Goal: Transaction & Acquisition: Book appointment/travel/reservation

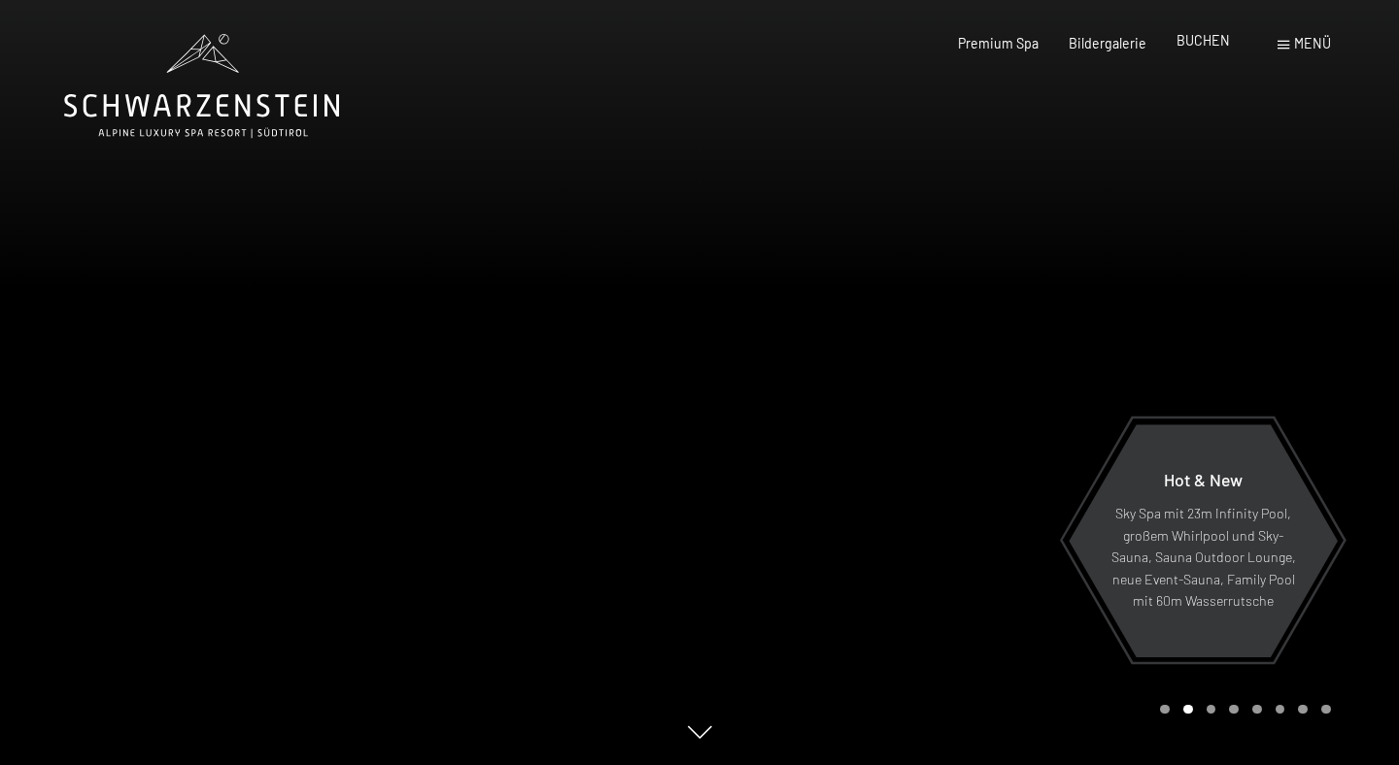
click at [1209, 45] on span "BUCHEN" at bounding box center [1202, 40] width 53 height 17
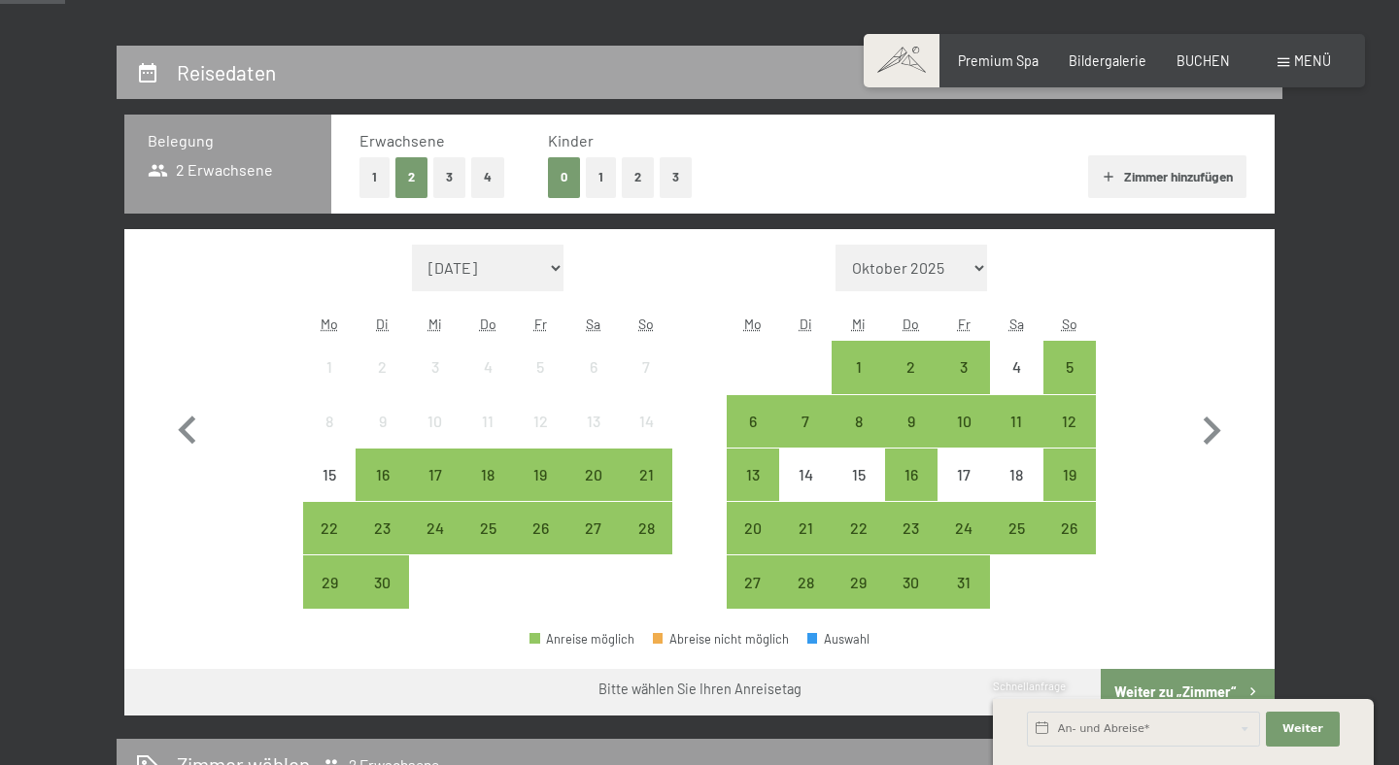
scroll to position [411, 0]
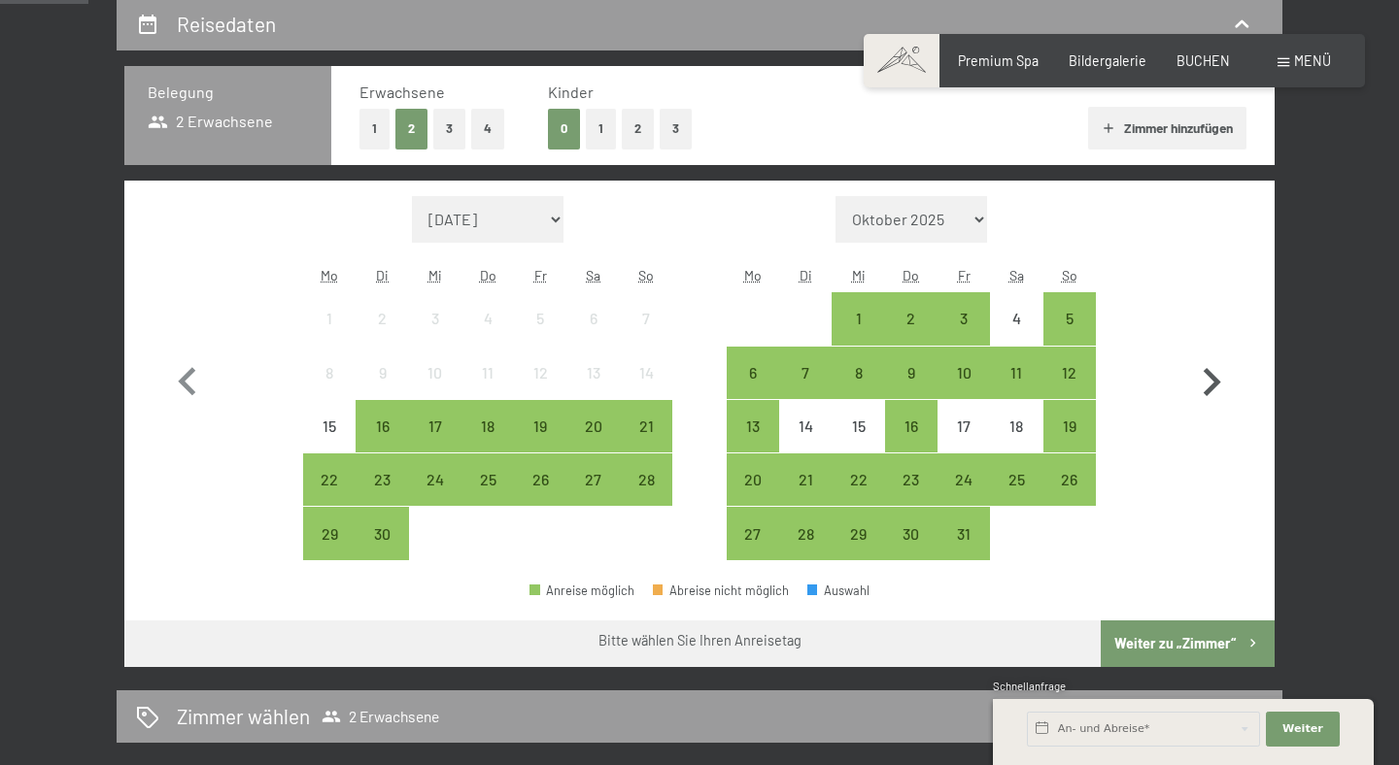
click at [1206, 379] on icon "button" at bounding box center [1211, 383] width 56 height 56
select select "[DATE]"
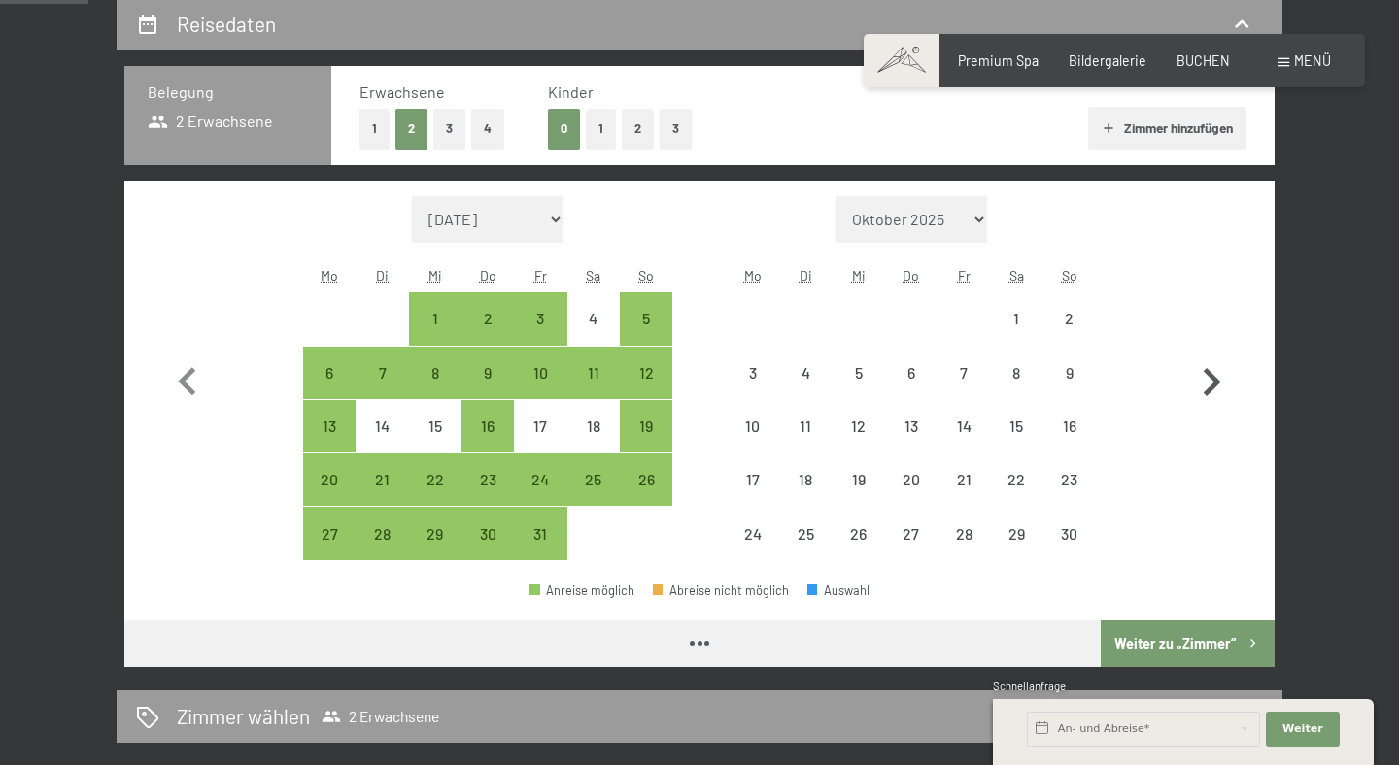
click at [1206, 379] on icon "button" at bounding box center [1211, 383] width 56 height 56
select select "[DATE]"
select select "2025-12-01"
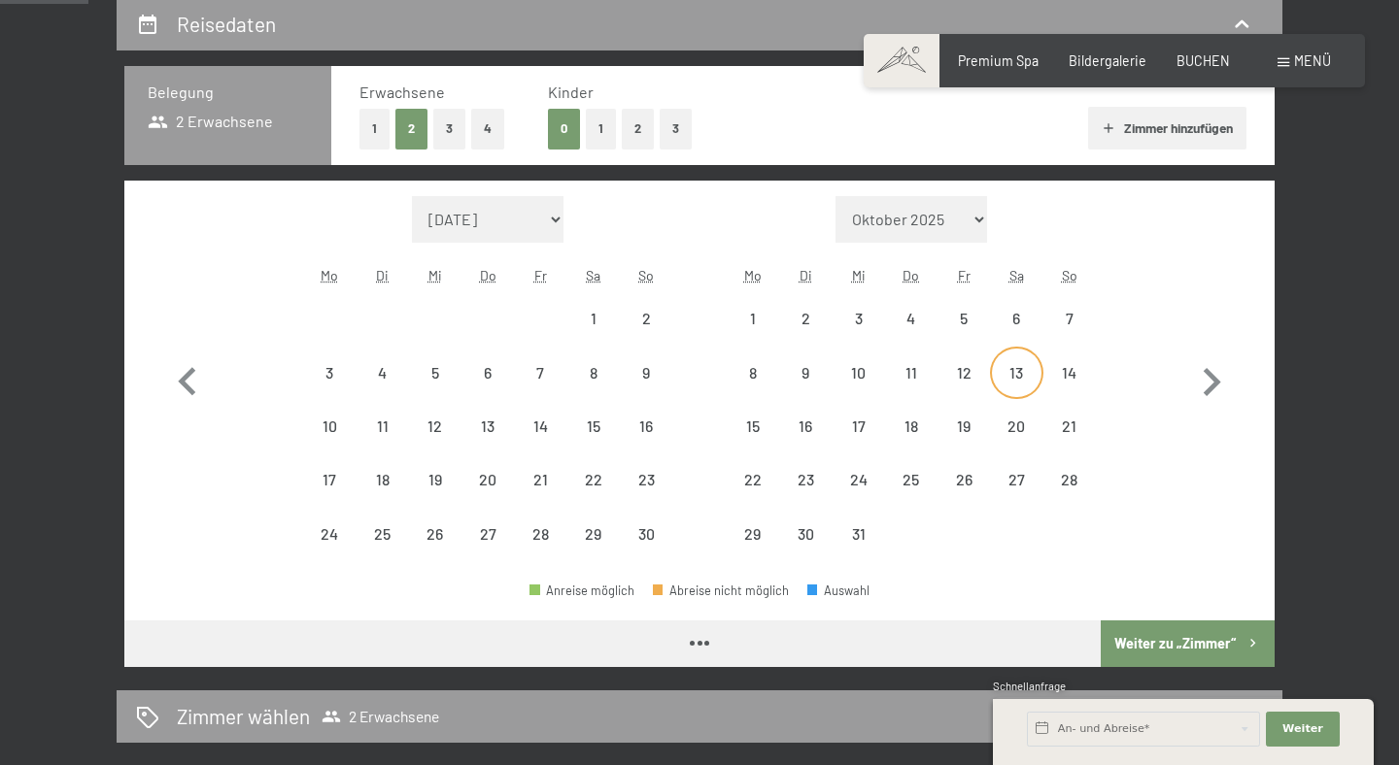
select select "2025-11-01"
select select "2025-12-01"
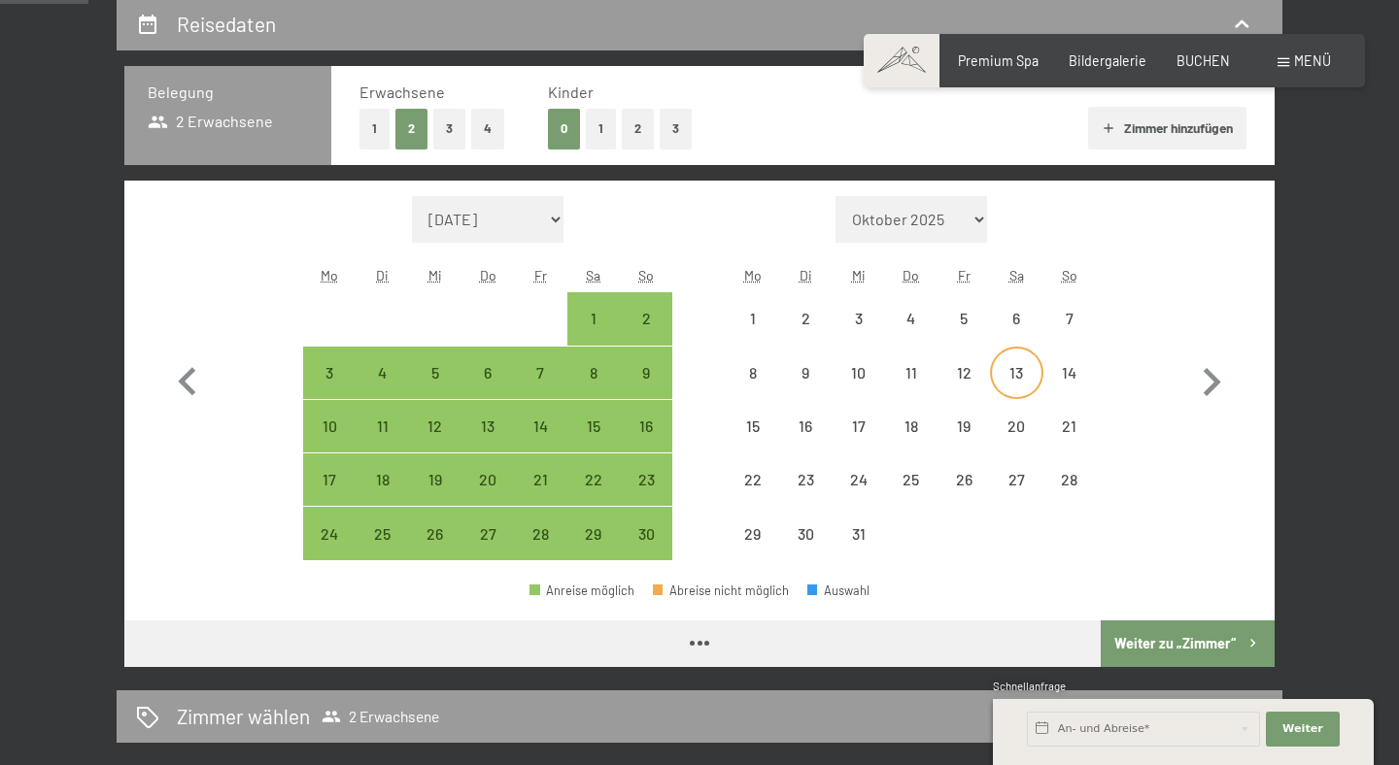
select select "2025-11-01"
select select "2025-12-01"
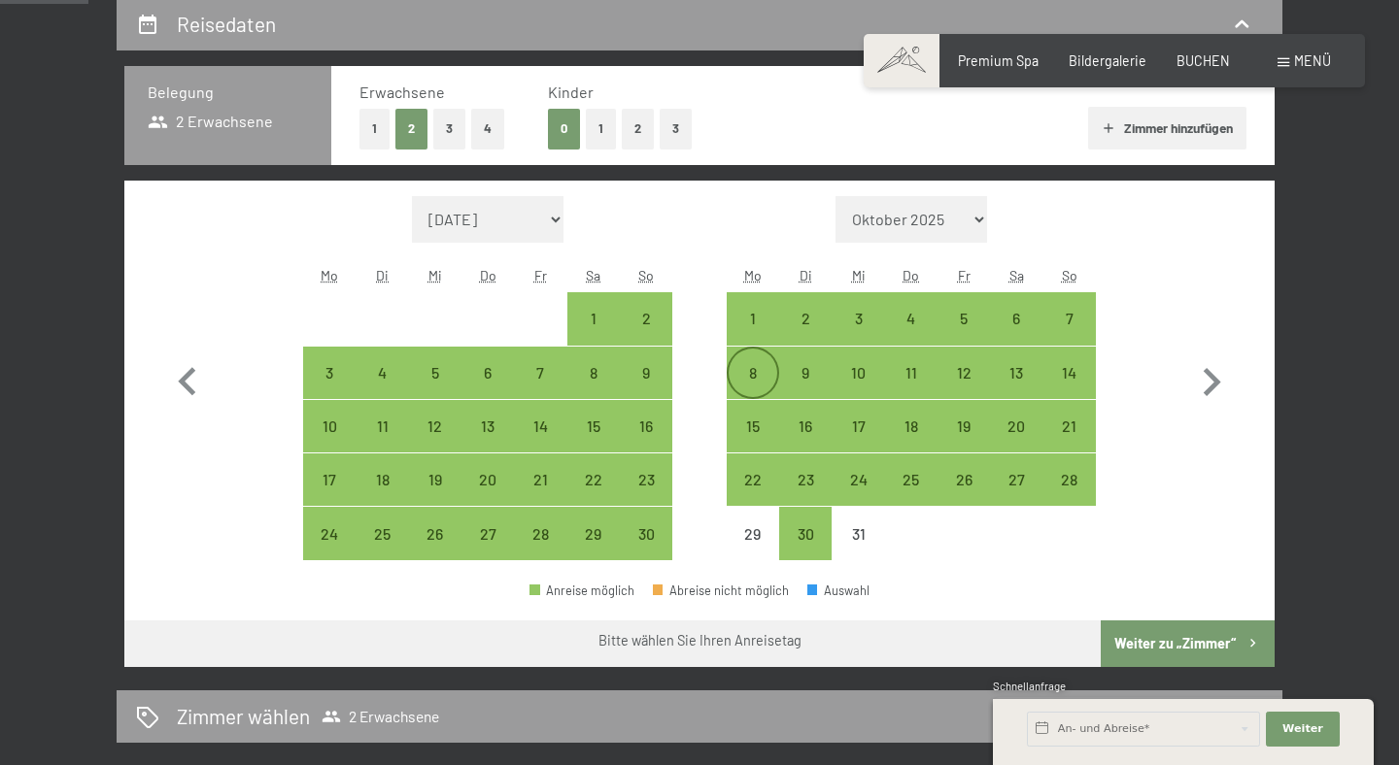
click at [763, 368] on div "8" at bounding box center [753, 389] width 49 height 49
select select "2025-11-01"
select select "2025-12-01"
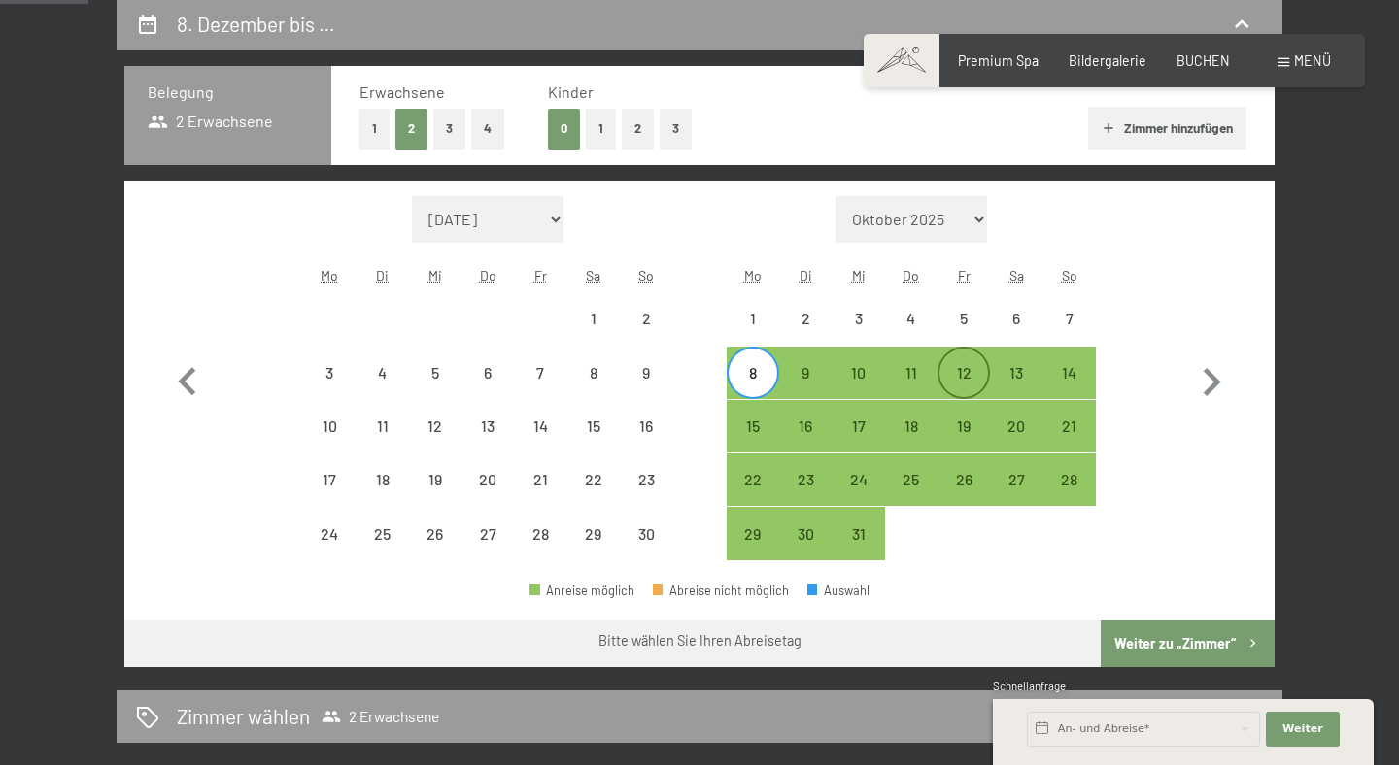
click at [943, 368] on div "12" at bounding box center [963, 389] width 49 height 49
select select "2025-11-01"
select select "2025-12-01"
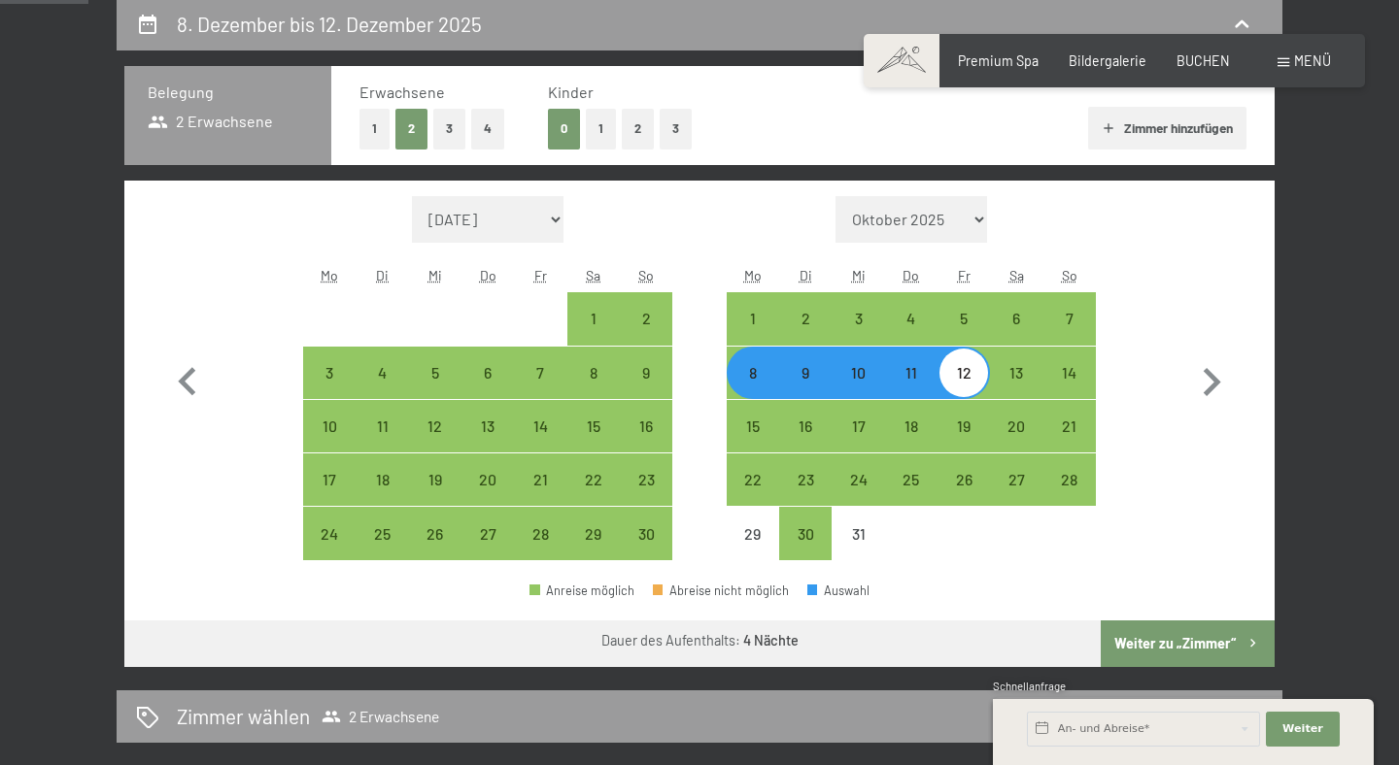
click at [1136, 644] on button "Weiter zu „Zimmer“" at bounding box center [1188, 644] width 174 height 47
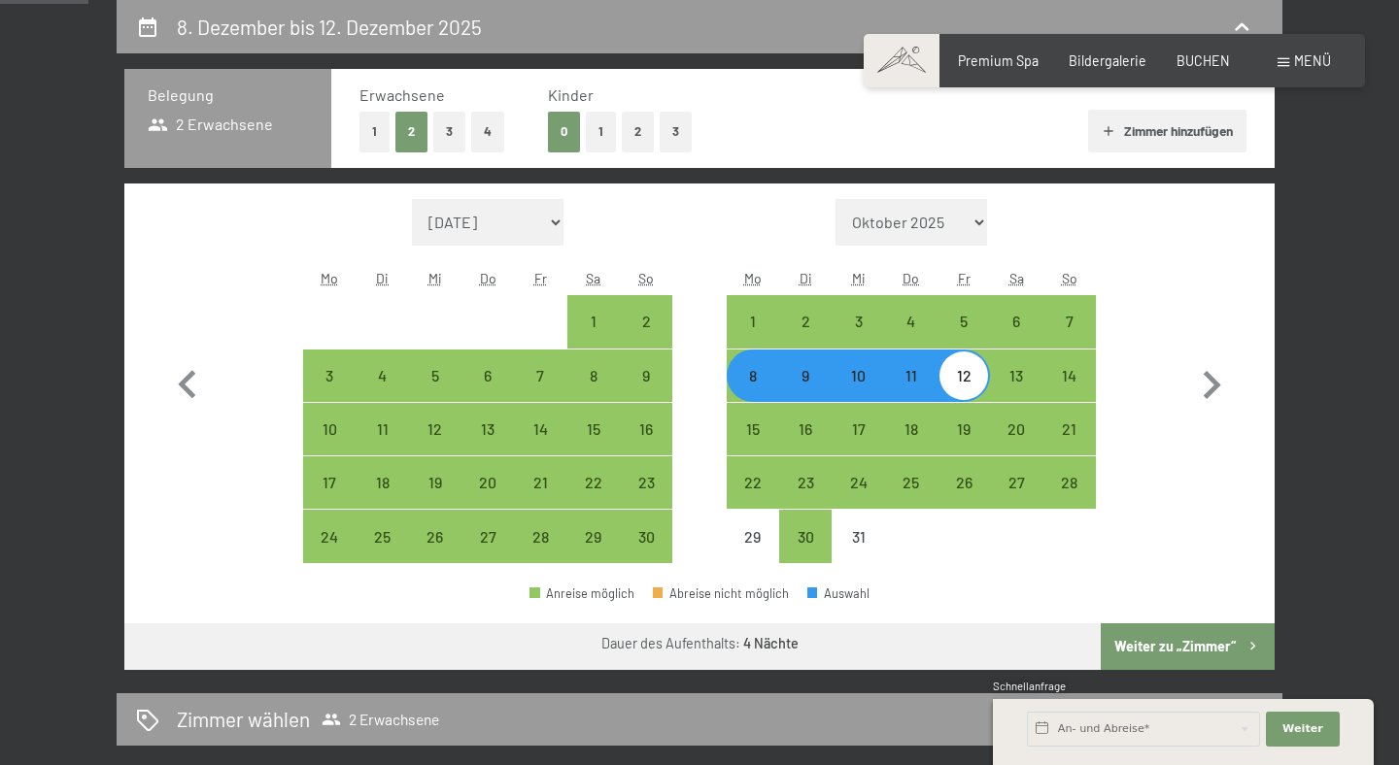
select select "2025-11-01"
select select "2025-12-01"
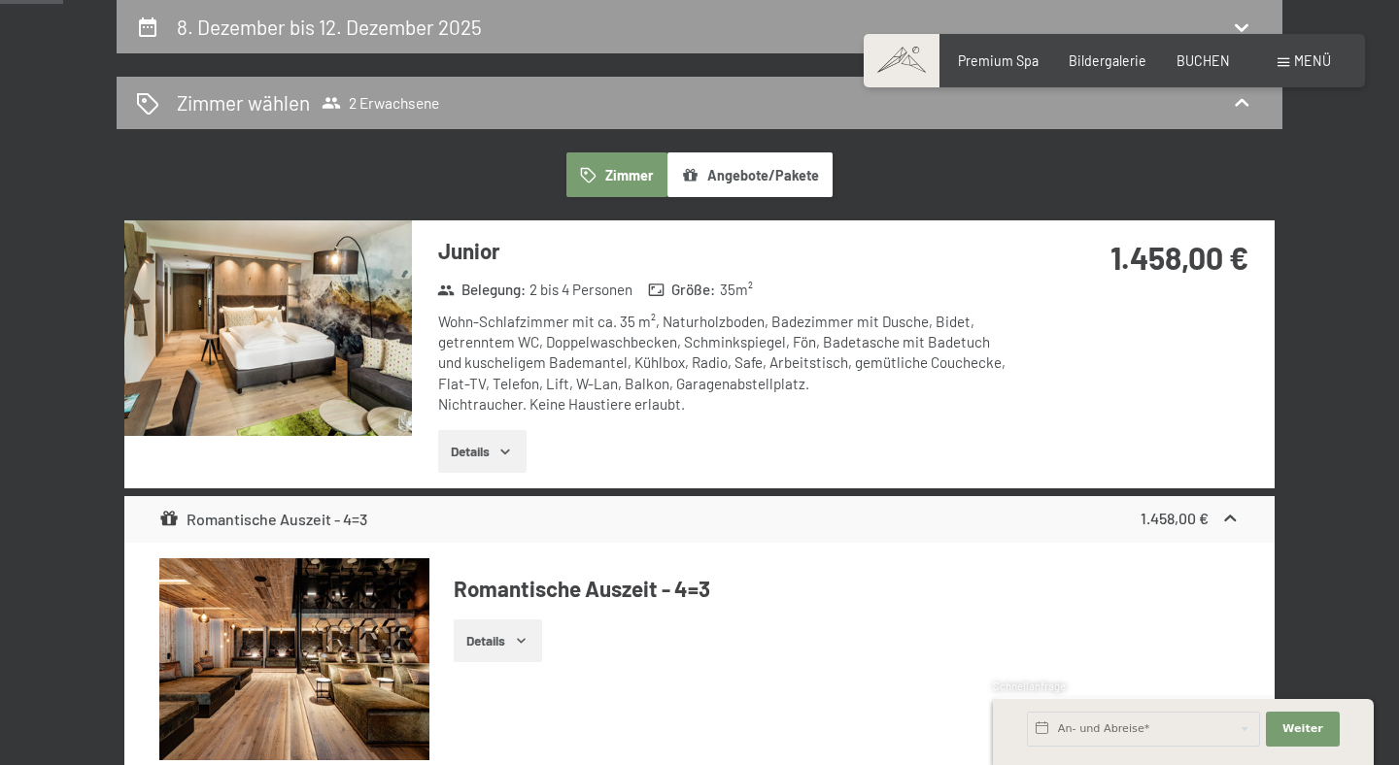
click at [493, 440] on button "Details" at bounding box center [482, 451] width 88 height 43
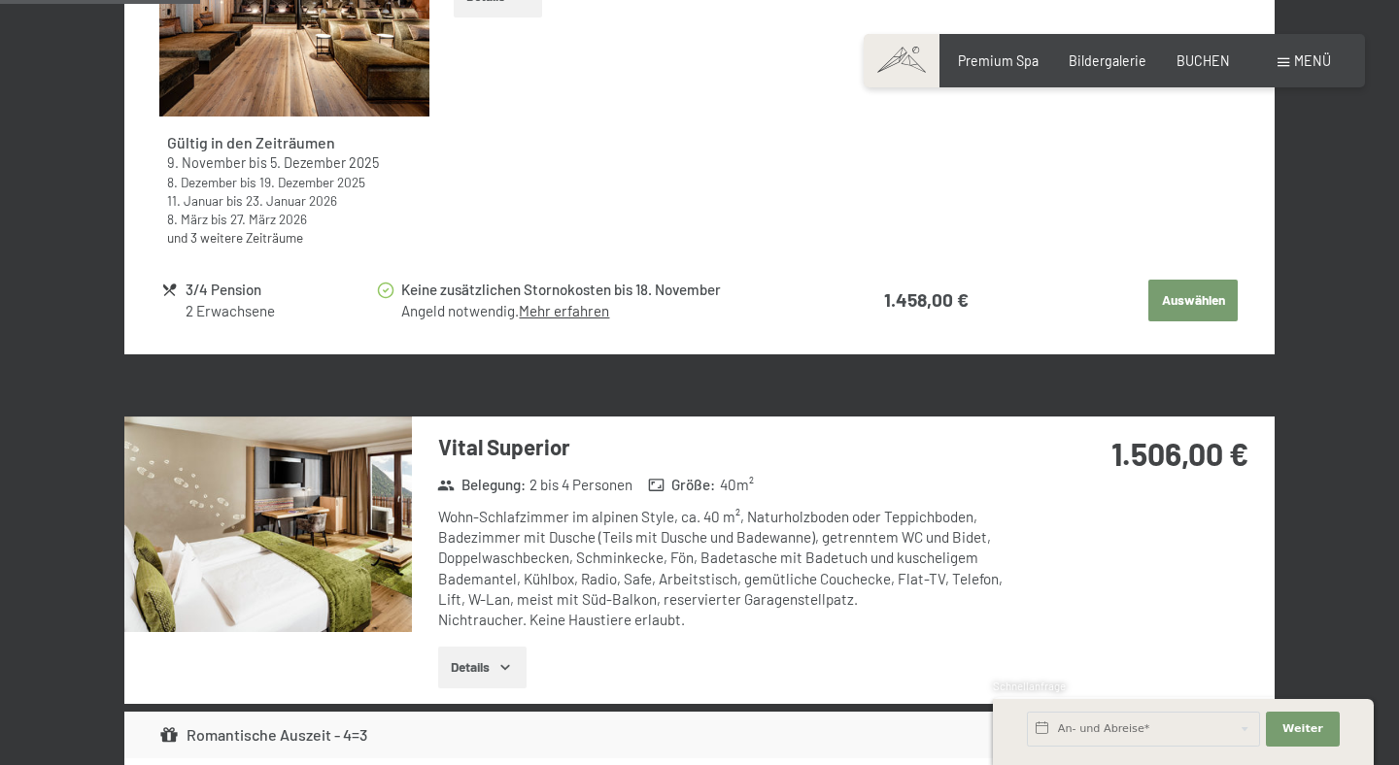
scroll to position [1358, 0]
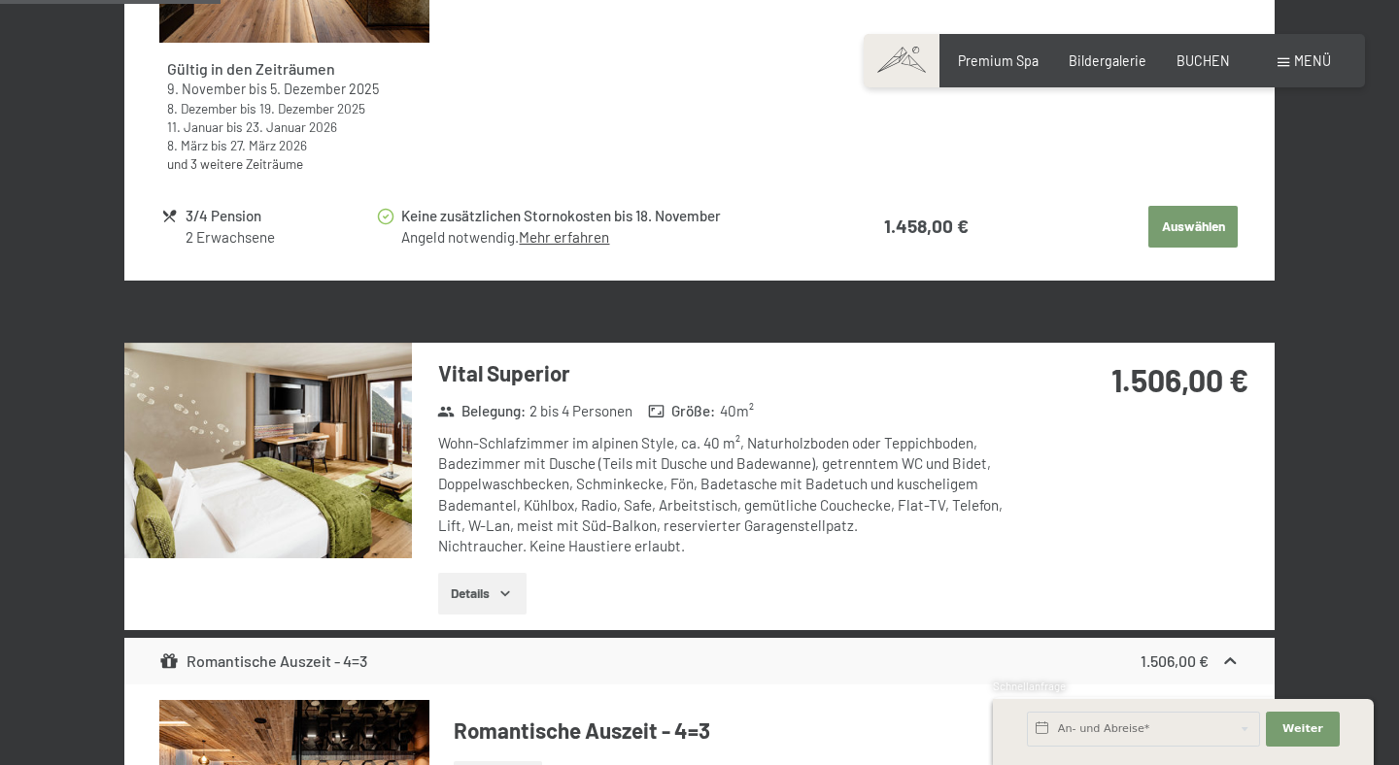
click at [339, 492] on img at bounding box center [268, 451] width 288 height 216
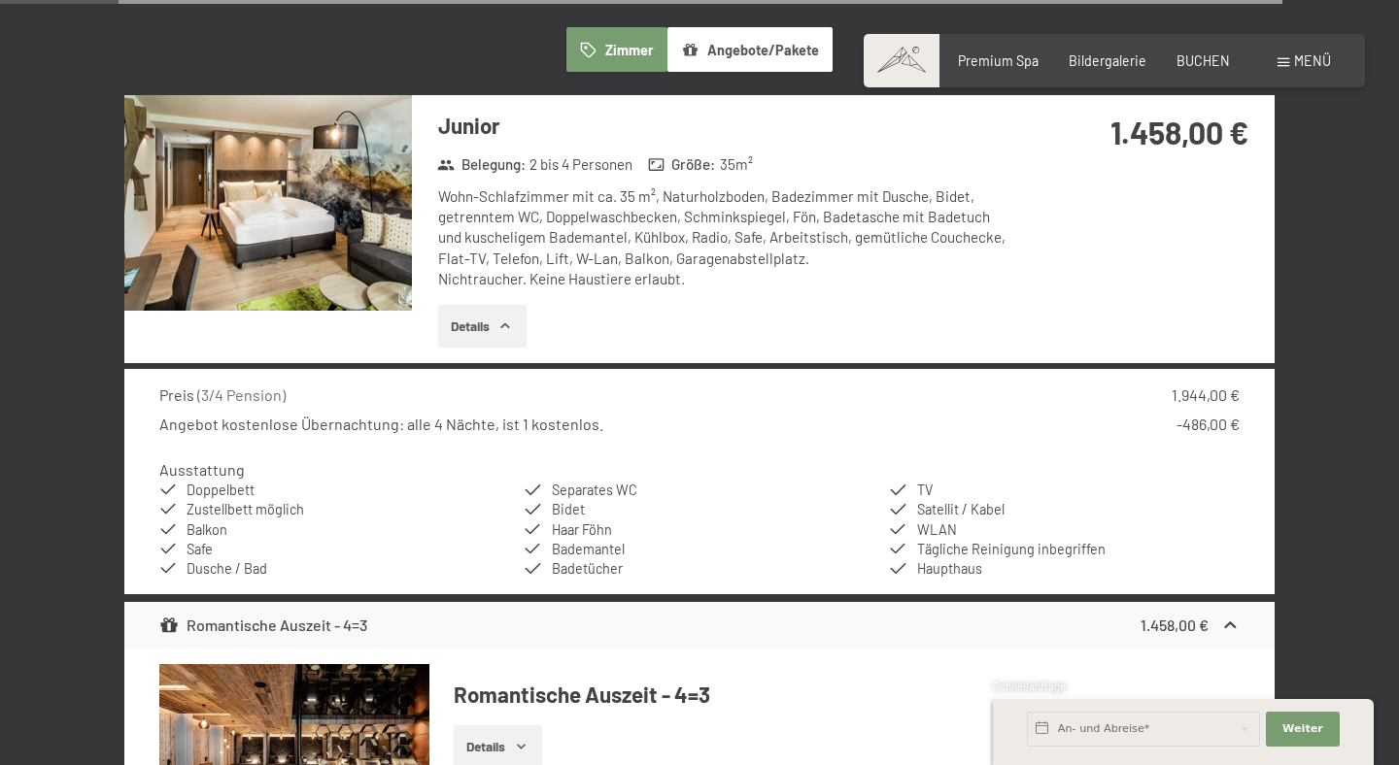
scroll to position [313, 0]
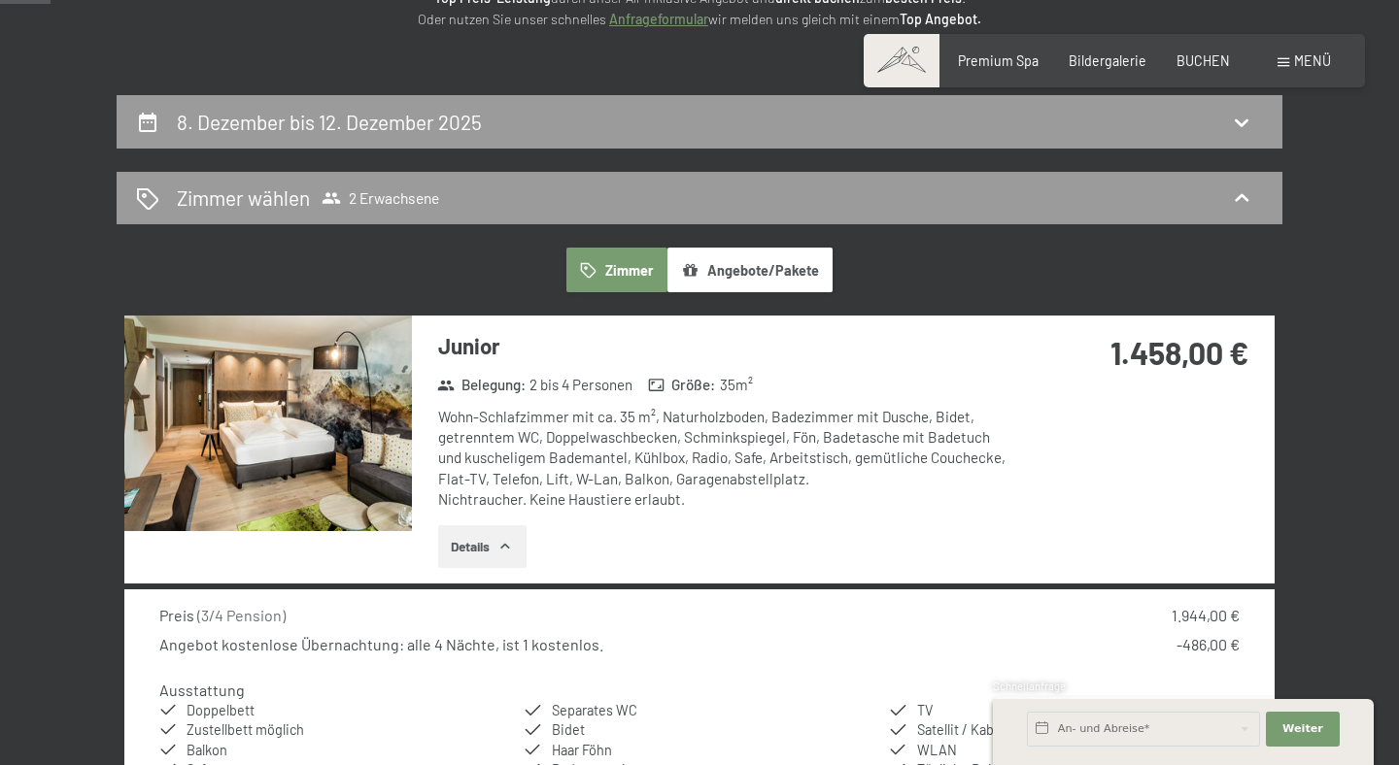
click at [353, 502] on img at bounding box center [268, 424] width 288 height 216
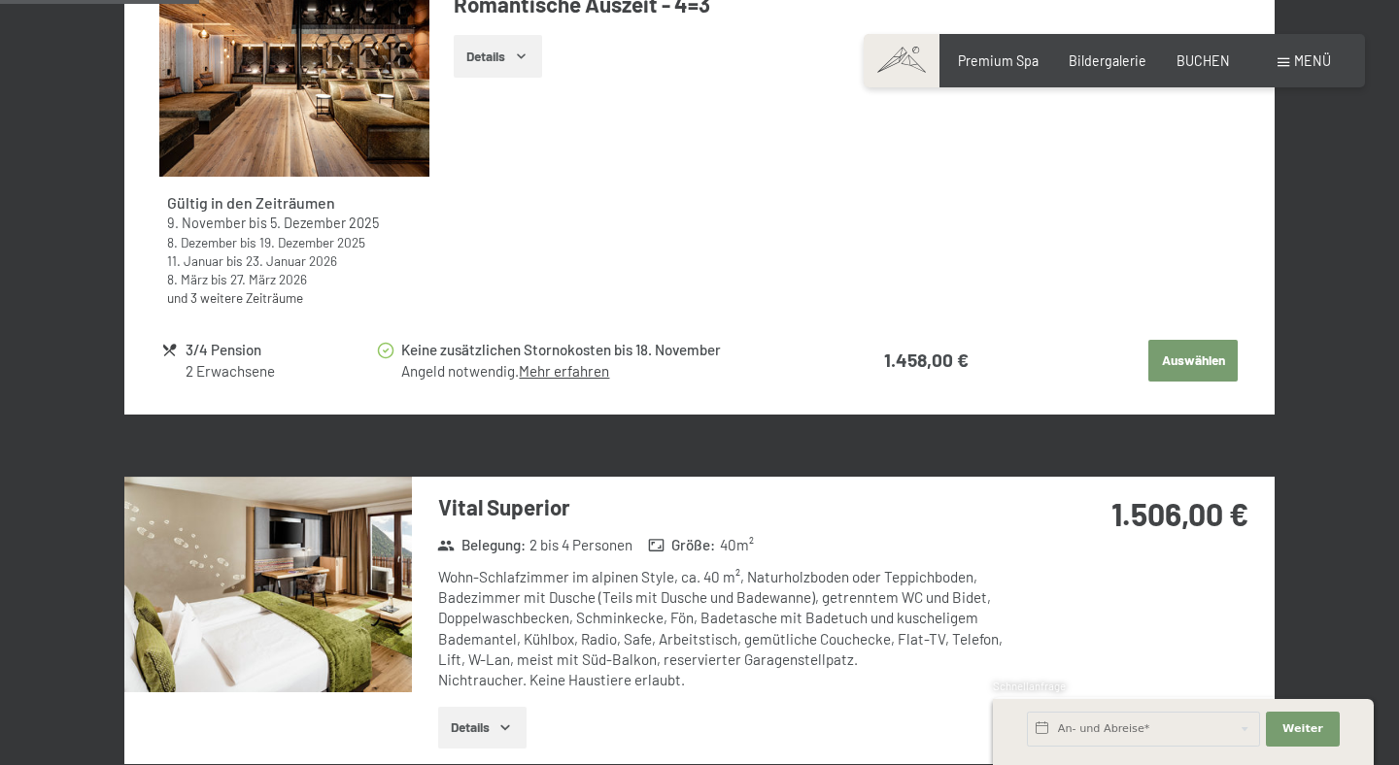
scroll to position [1238, 0]
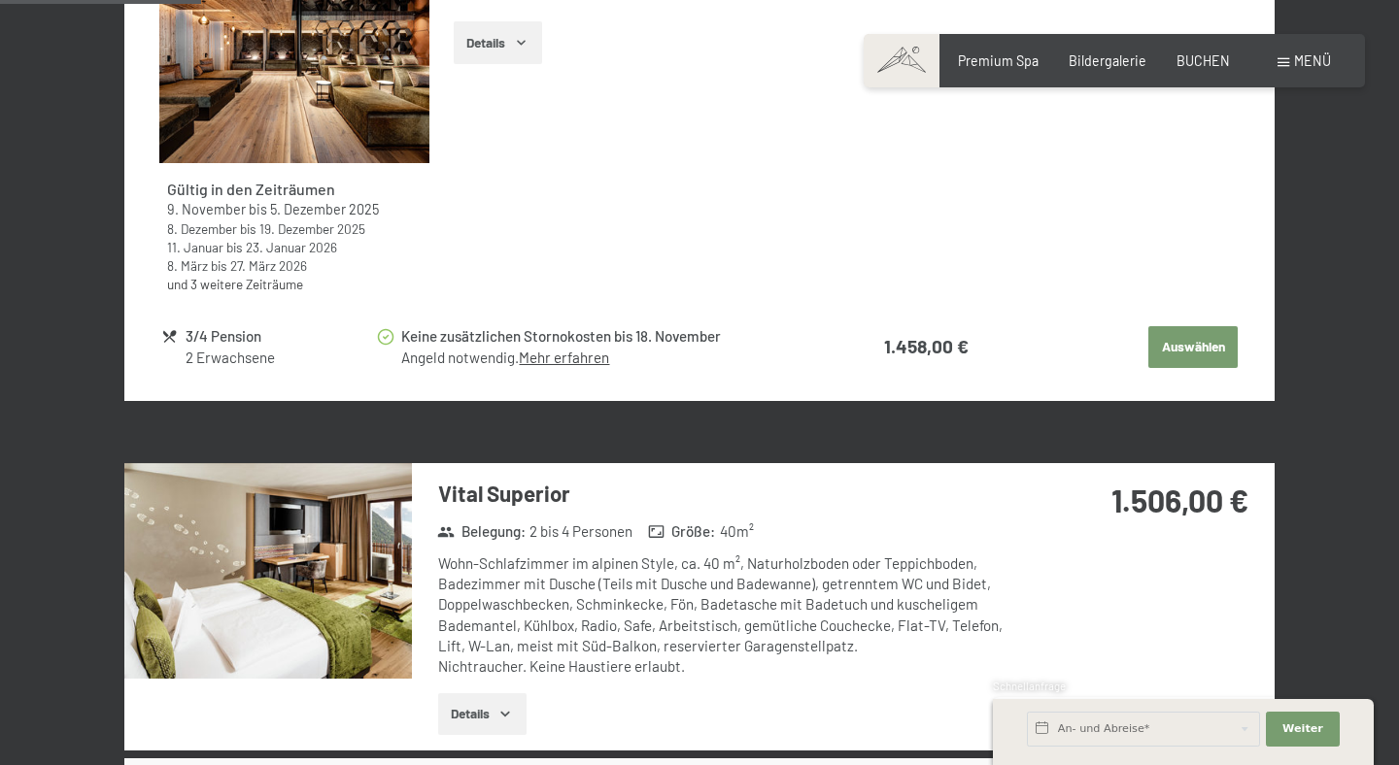
click at [1195, 351] on button "Auswählen" at bounding box center [1192, 347] width 89 height 43
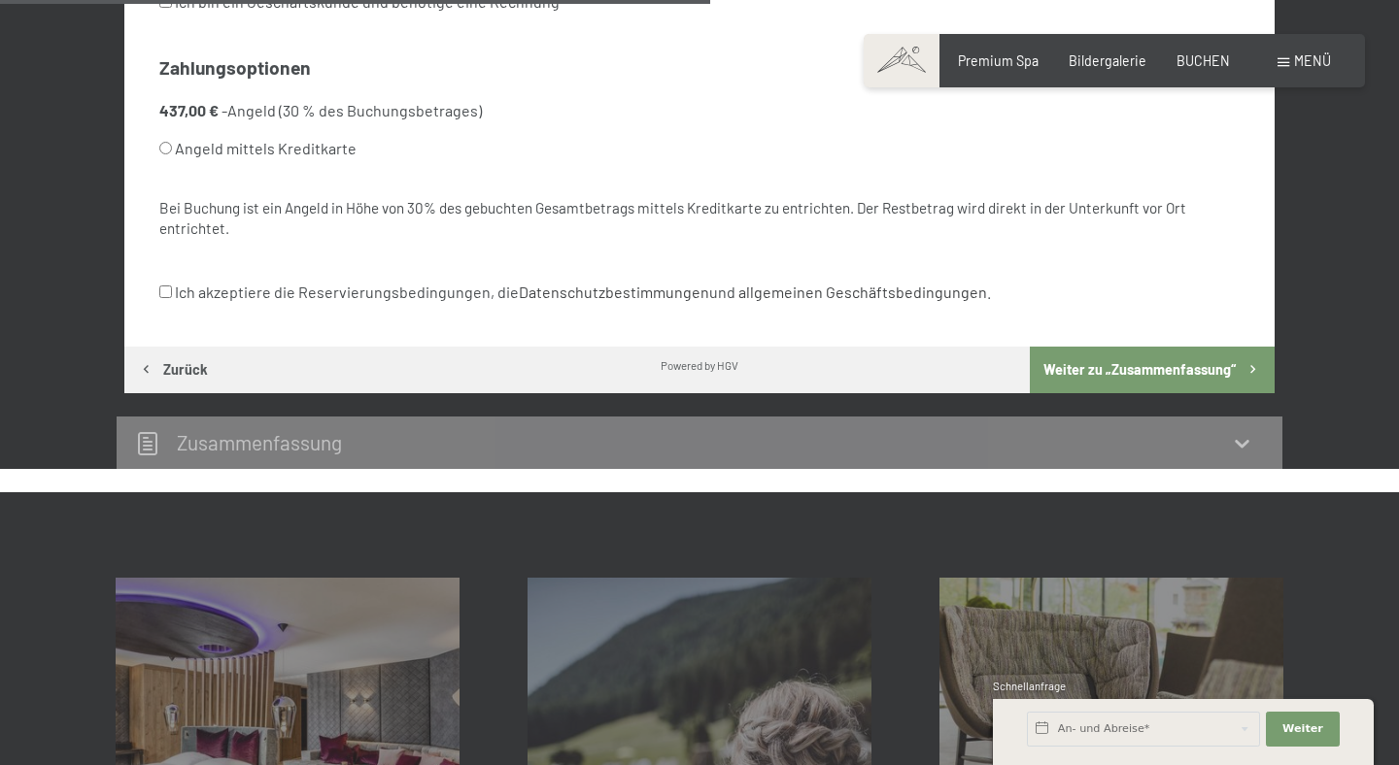
scroll to position [408, 0]
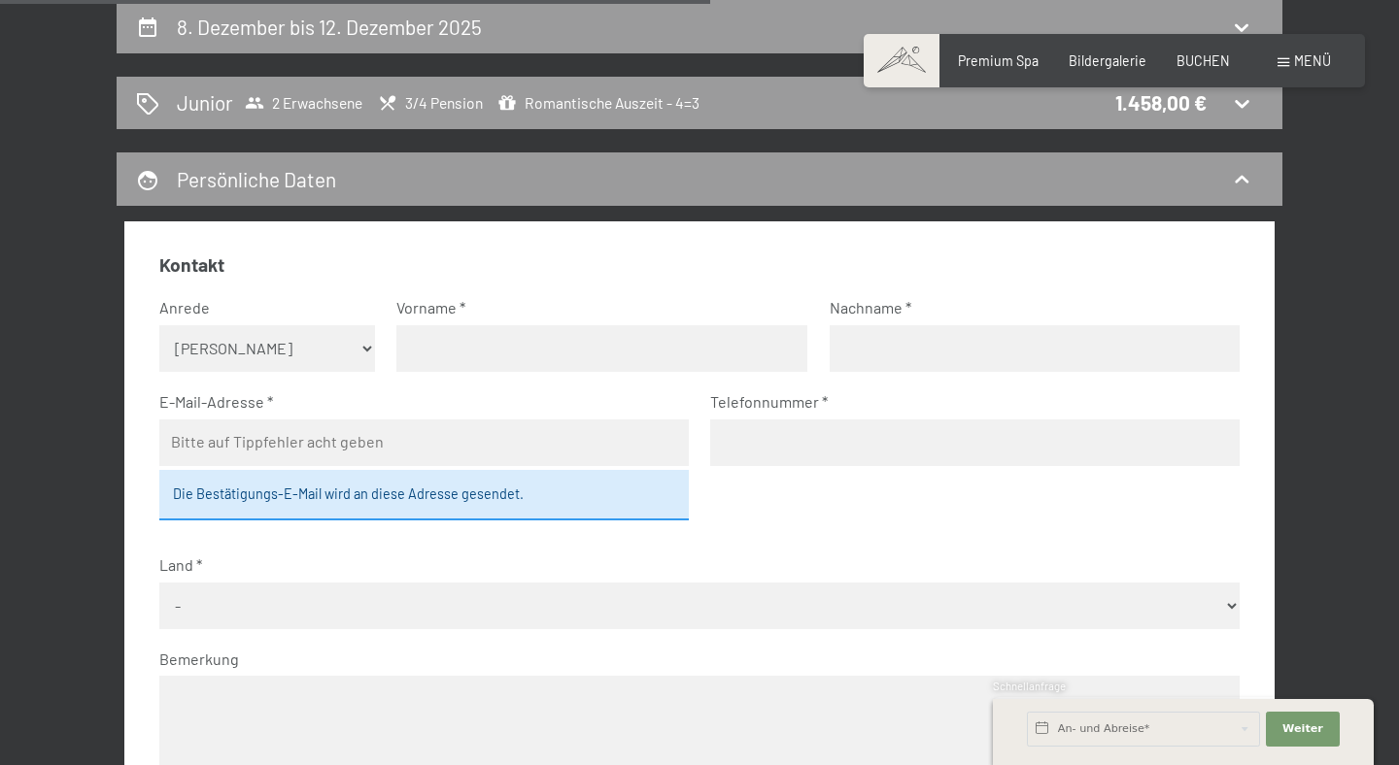
click at [360, 343] on select "Keine Angabe Frau Herr" at bounding box center [267, 348] width 217 height 47
select select "m"
click at [159, 325] on select "Keine Angabe Frau Herr" at bounding box center [267, 348] width 217 height 47
click at [533, 353] on input "text" at bounding box center [601, 348] width 411 height 47
type input "Marc"
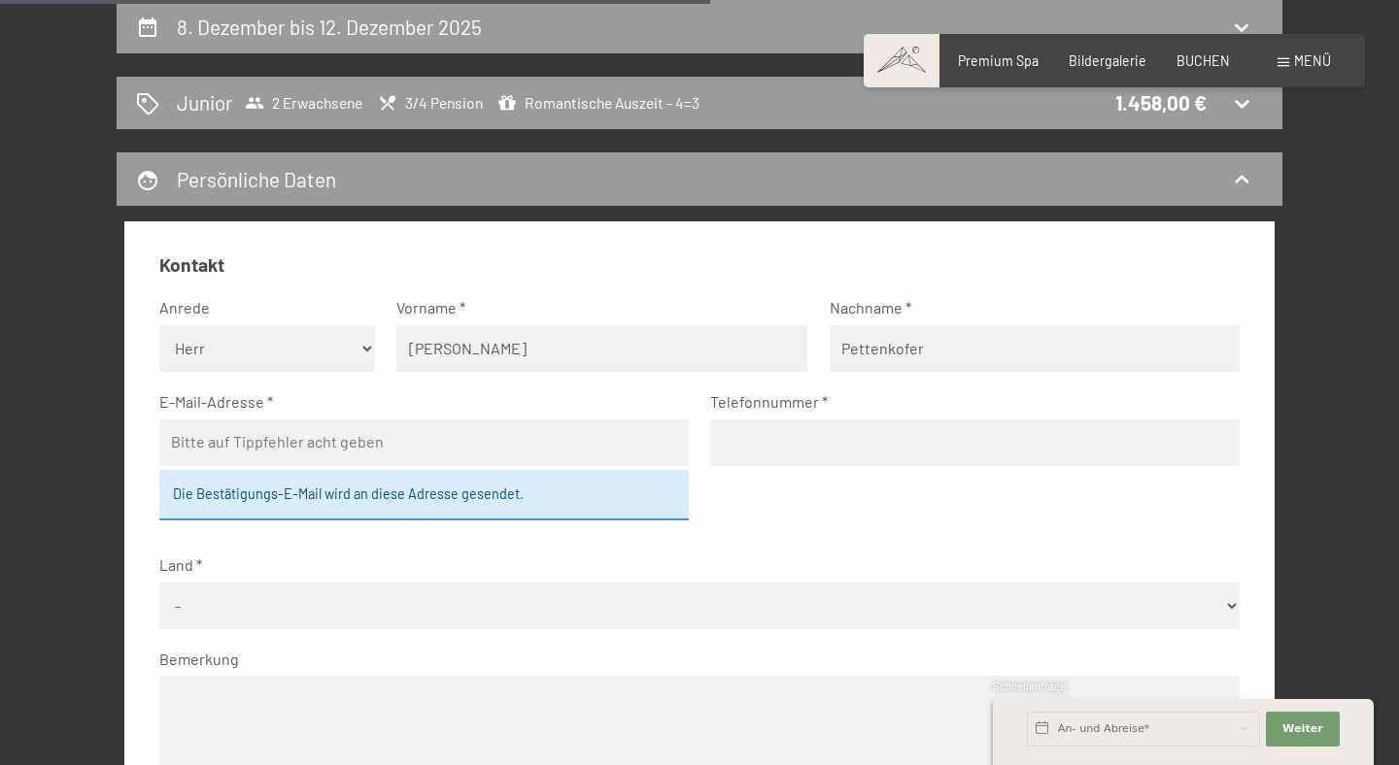
type input "Pettenkofer"
type input "mpettenkofer@icloud.com"
type input "01728995767"
click at [400, 594] on select "- Deutschland Österreich Schweiz Italien Niederlande Belgien Vereinigtes Königr…" at bounding box center [699, 606] width 1081 height 47
select select "DEU"
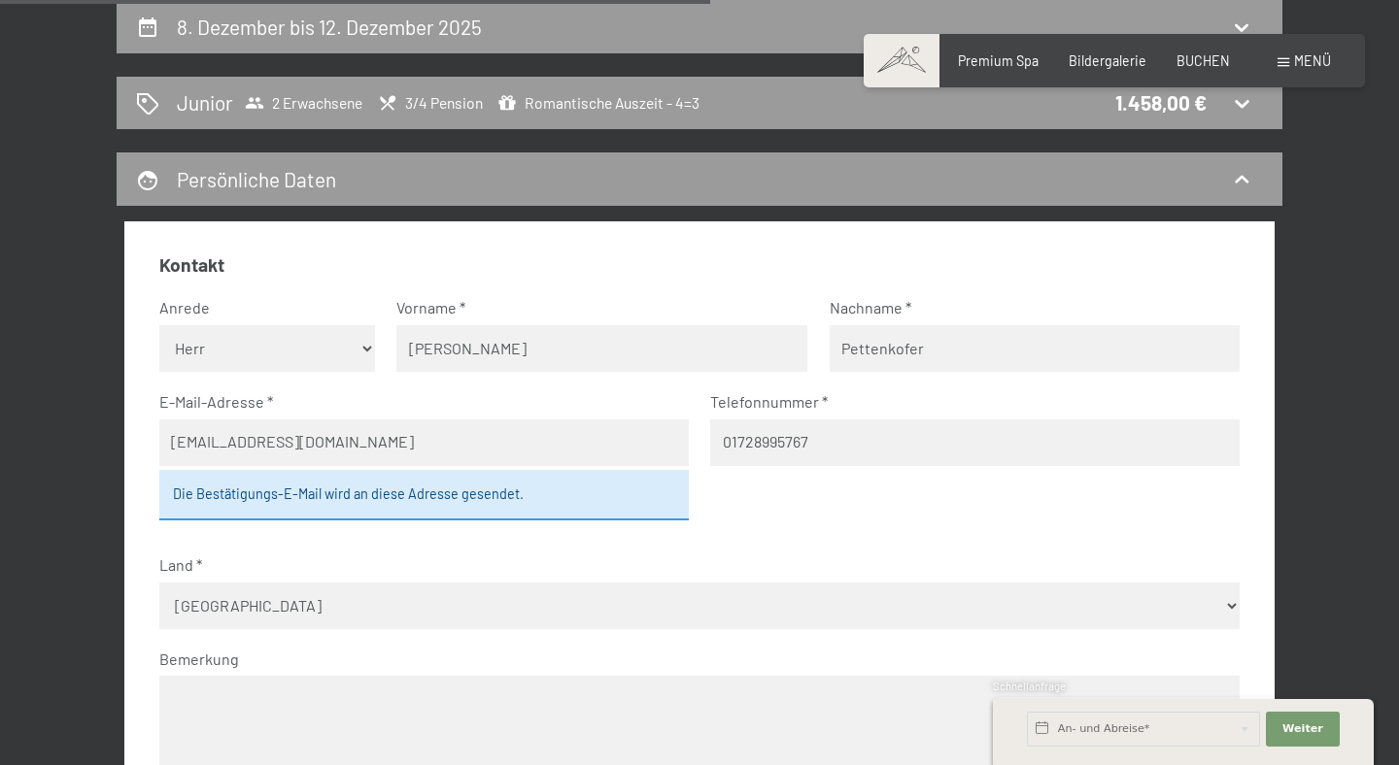
click at [159, 583] on select "- Deutschland Österreich Schweiz Italien Niederlande Belgien Vereinigtes Königr…" at bounding box center [699, 606] width 1081 height 47
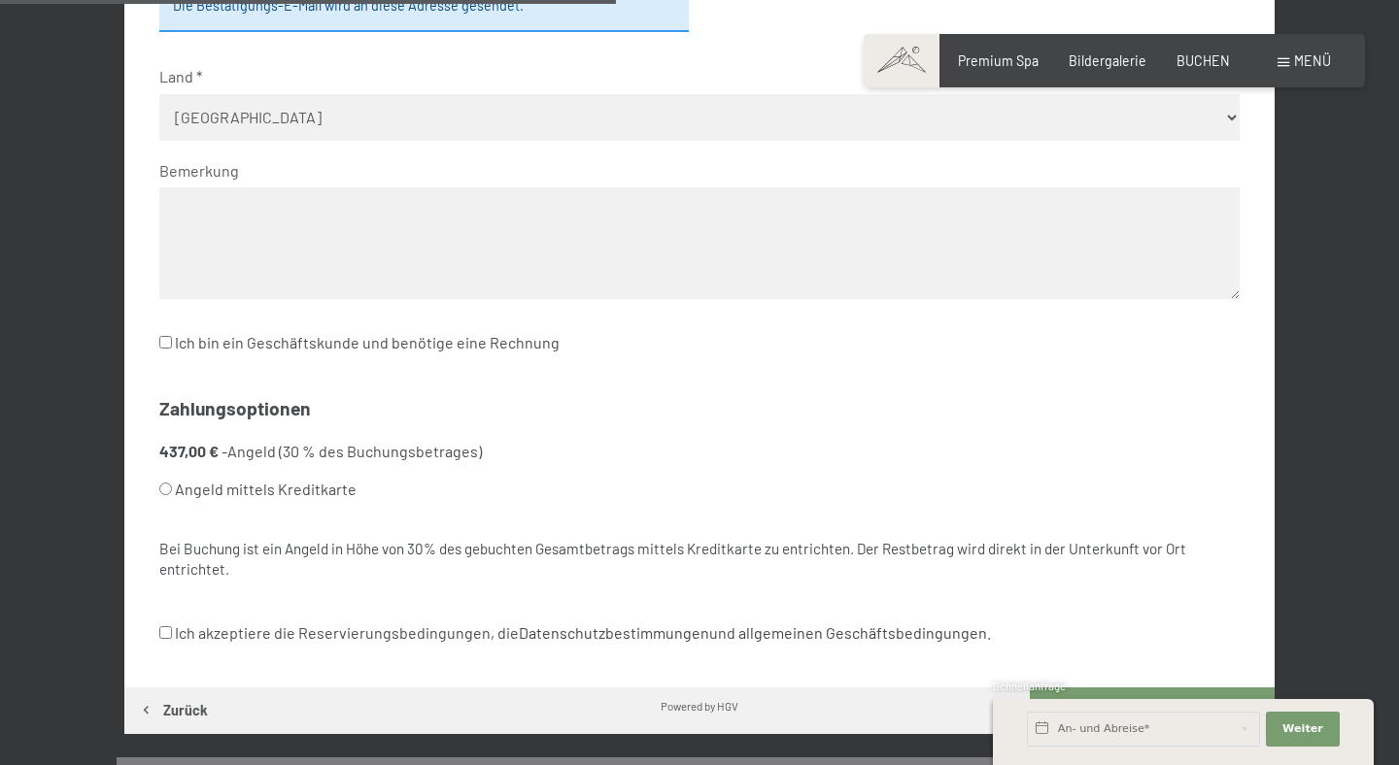
scroll to position [935, 0]
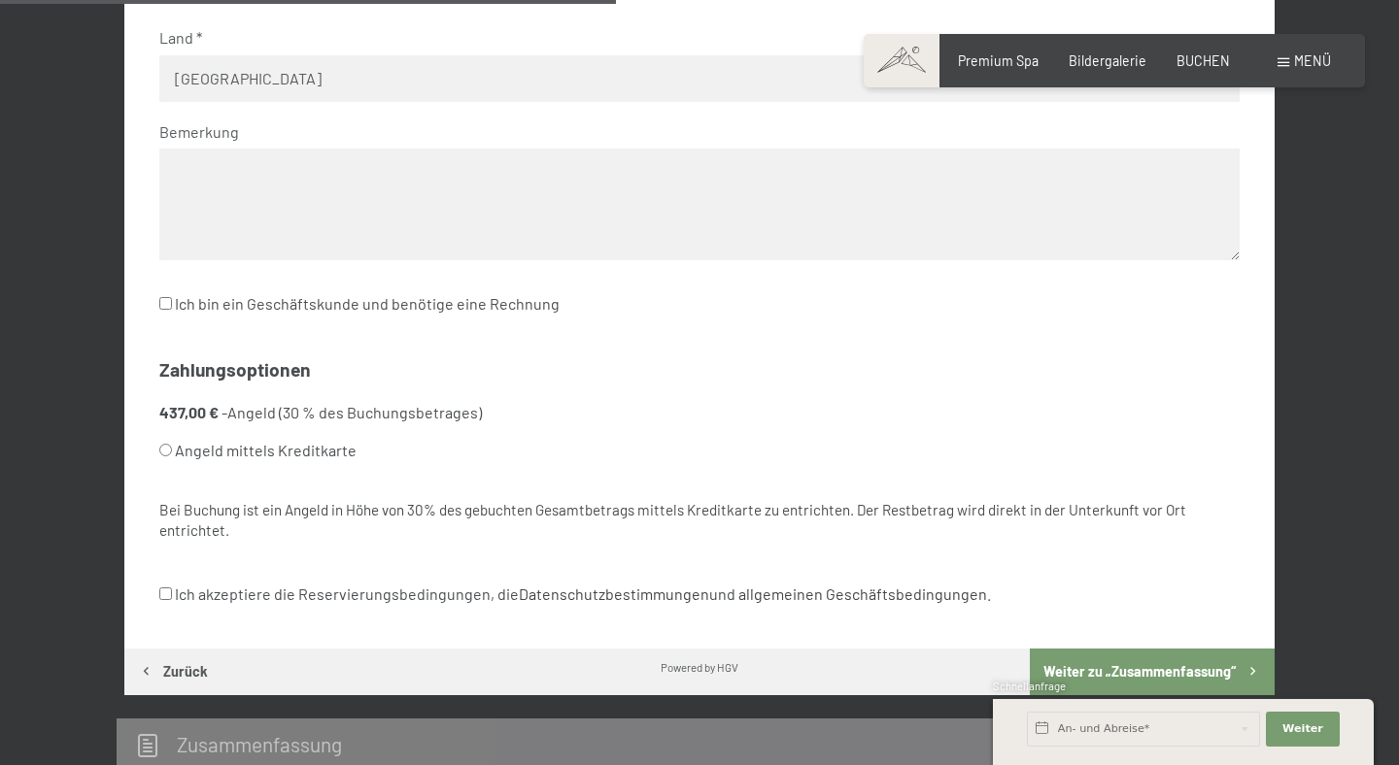
click at [316, 458] on label "Angeld mittels Kreditkarte" at bounding box center [676, 450] width 1034 height 37
click at [172, 457] on input "Angeld mittels Kreditkarte" at bounding box center [165, 450] width 13 height 13
radio input "true"
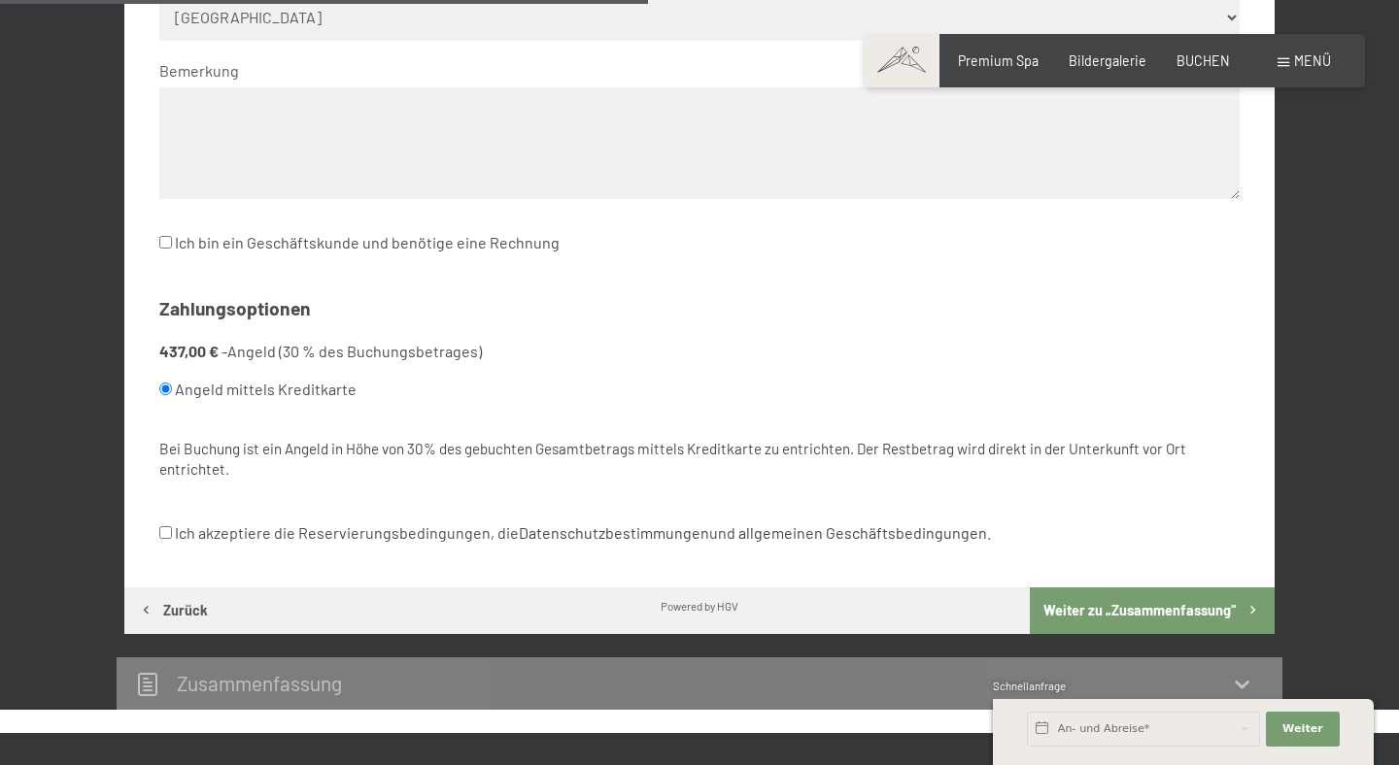
scroll to position [1015, 0]
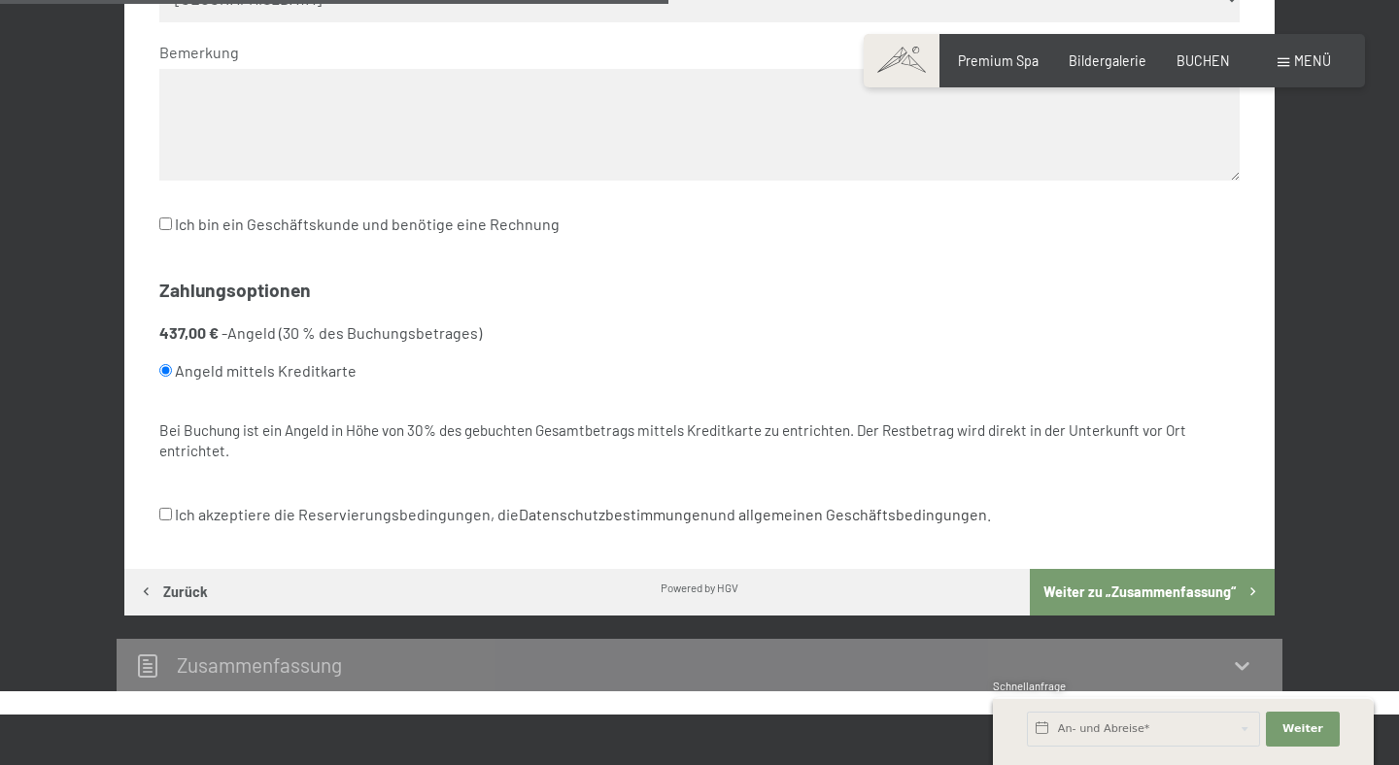
click at [313, 523] on label "Ich akzeptiere die Reservierungsbedingungen, die Datenschutzbestimmungen und al…" at bounding box center [574, 514] width 831 height 37
click at [172, 521] on input "Ich akzeptiere die Reservierungsbedingungen, die Datenschutzbestimmungen und al…" at bounding box center [165, 514] width 13 height 13
checkbox input "true"
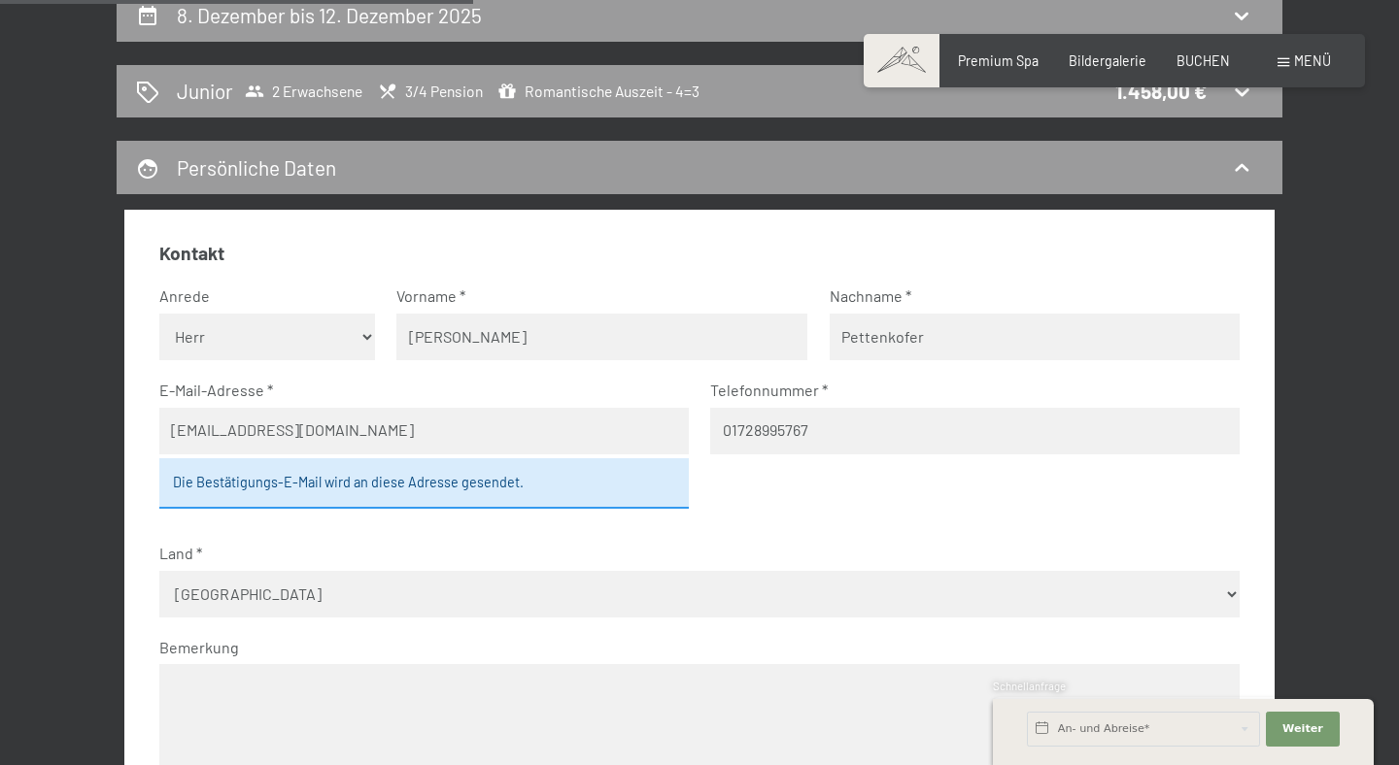
scroll to position [214, 0]
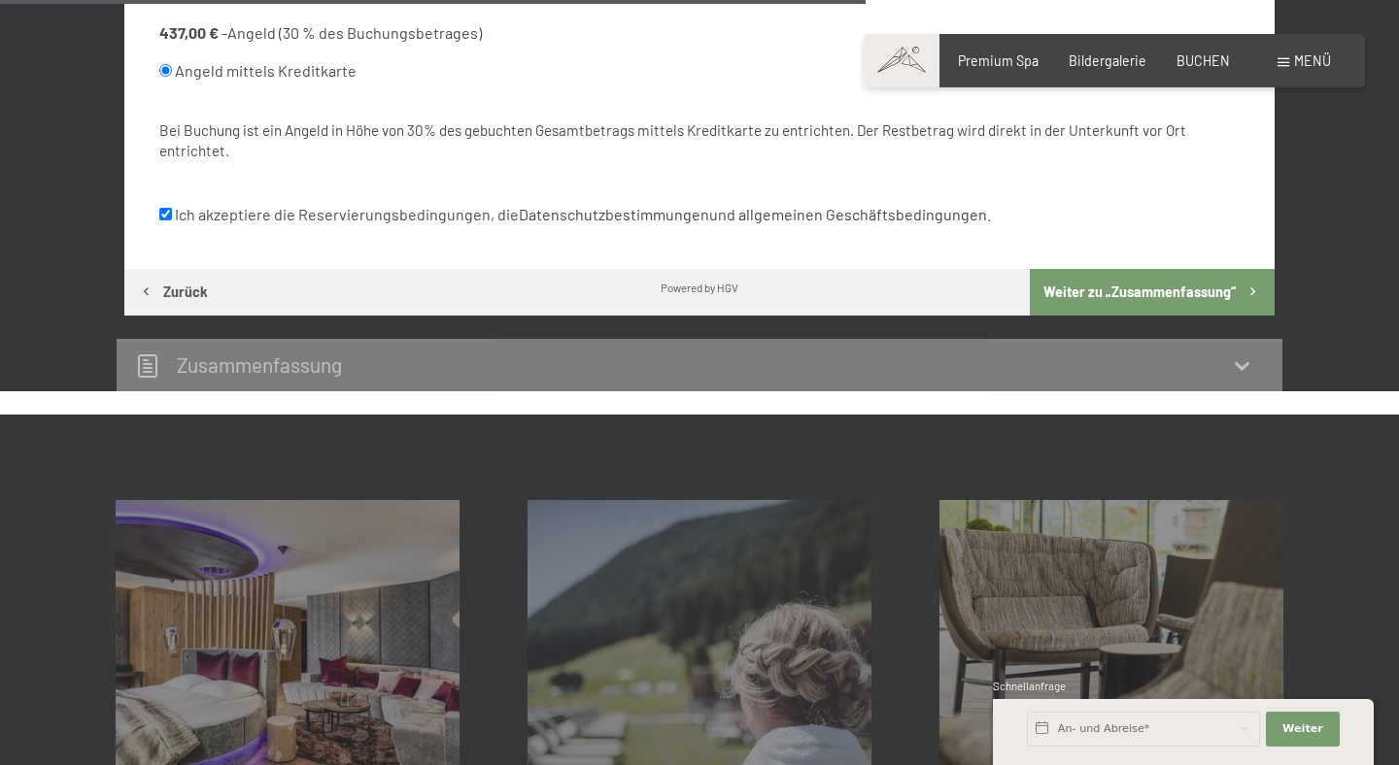
click at [1169, 297] on button "Weiter zu „Zusammen­fassung“" at bounding box center [1152, 292] width 245 height 47
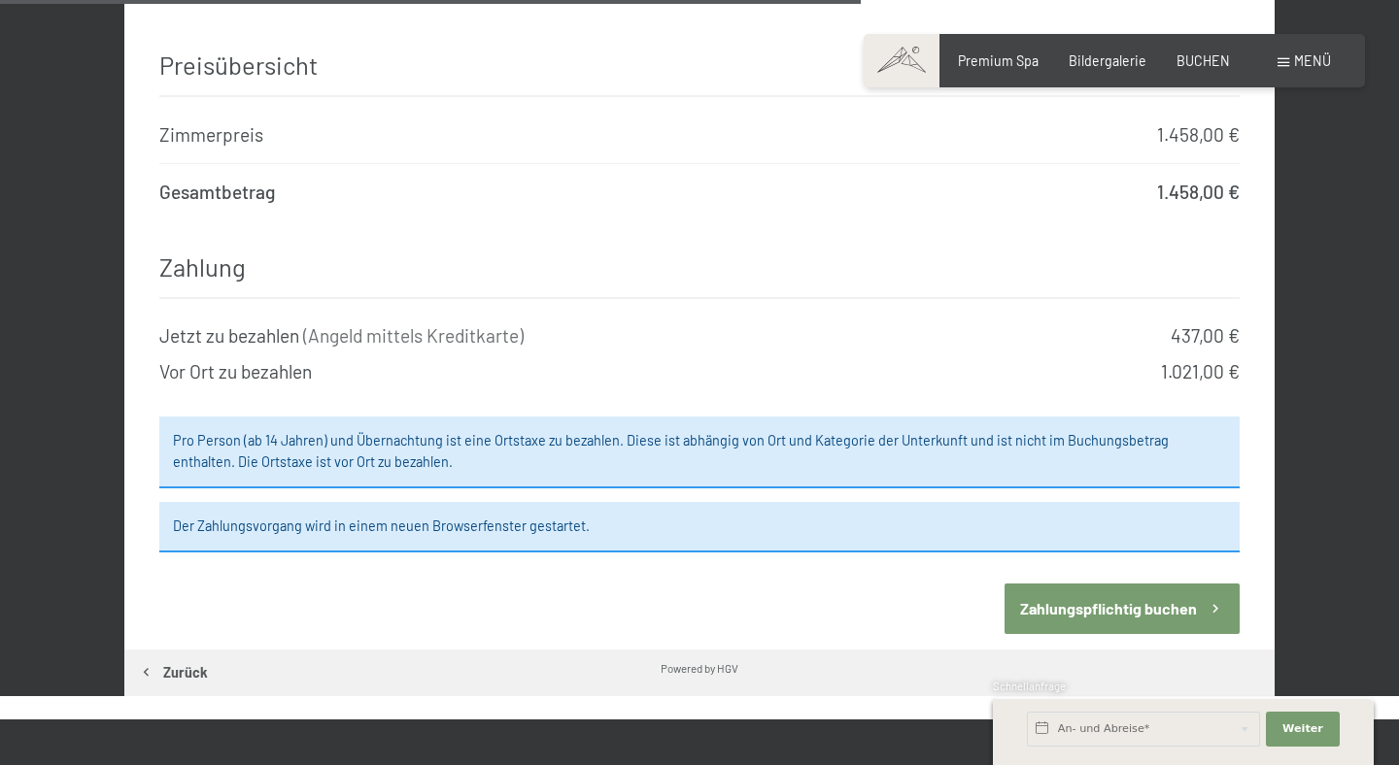
scroll to position [1880, 0]
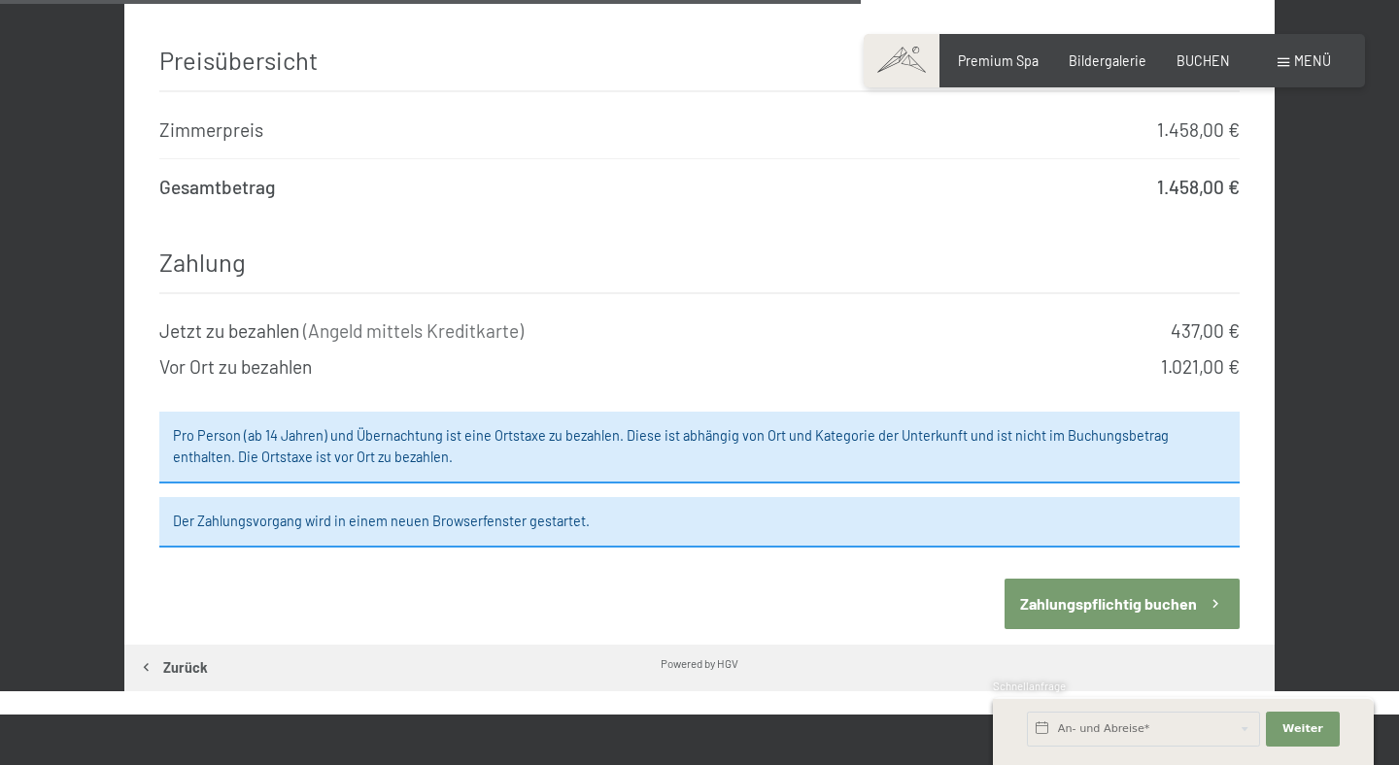
click at [1077, 583] on button "Zahlungspflichtig buchen" at bounding box center [1121, 604] width 235 height 50
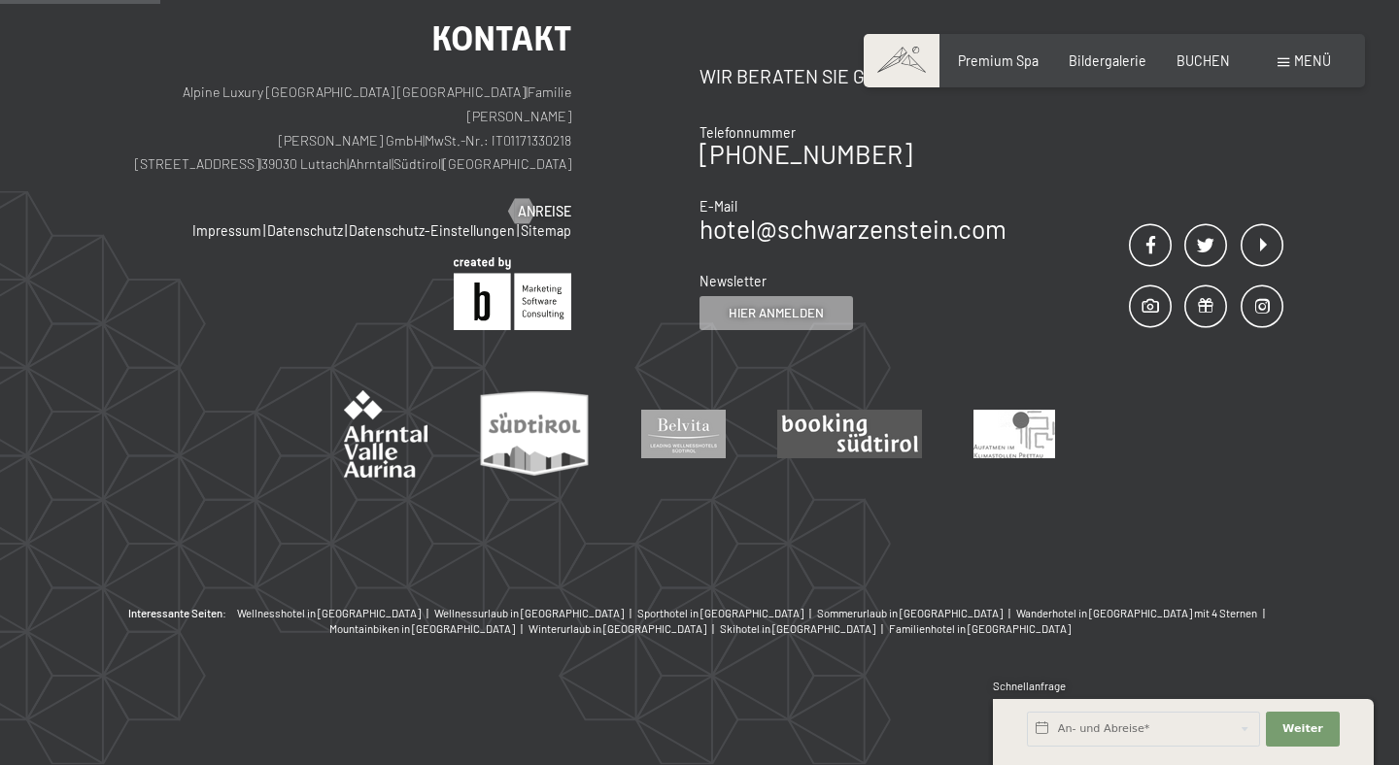
scroll to position [408, 0]
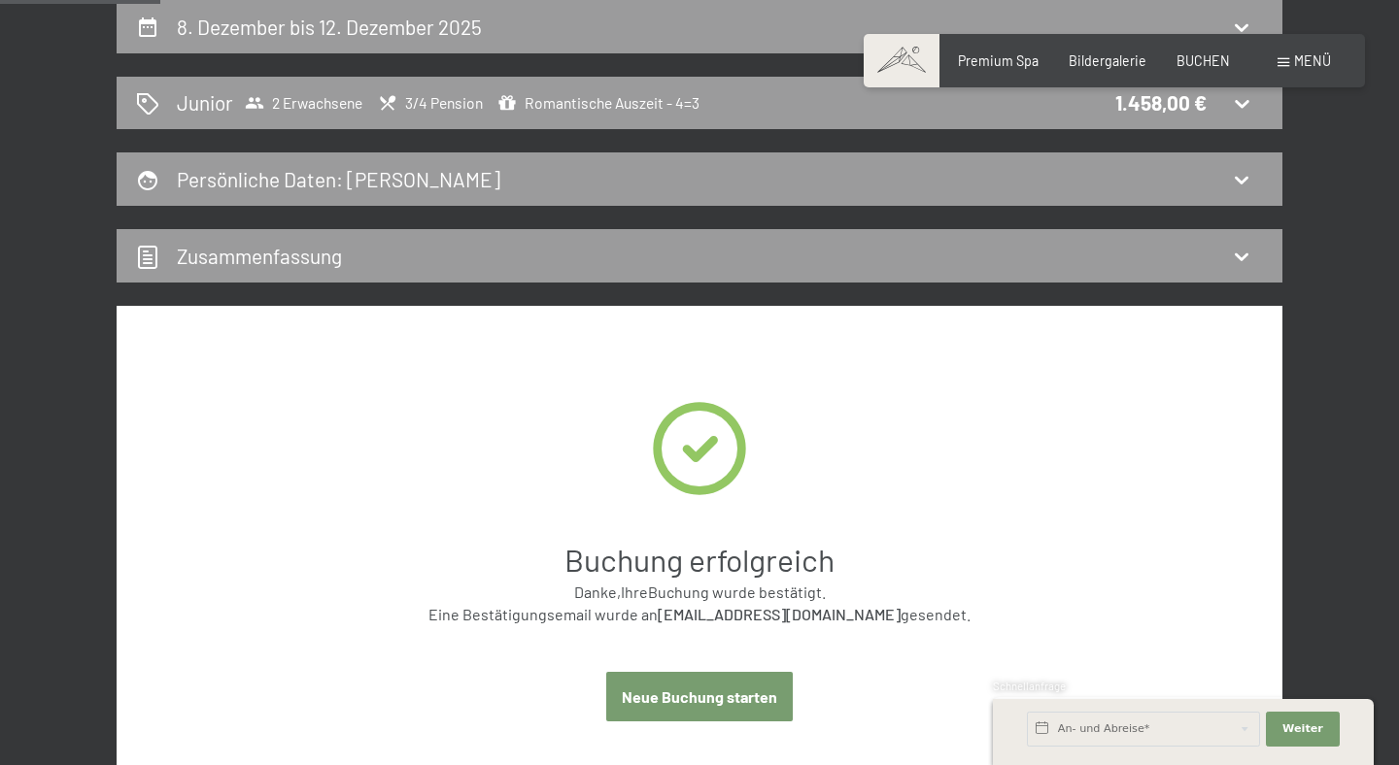
click at [1140, 635] on h3 "Zimmer" at bounding box center [699, 649] width 1081 height 61
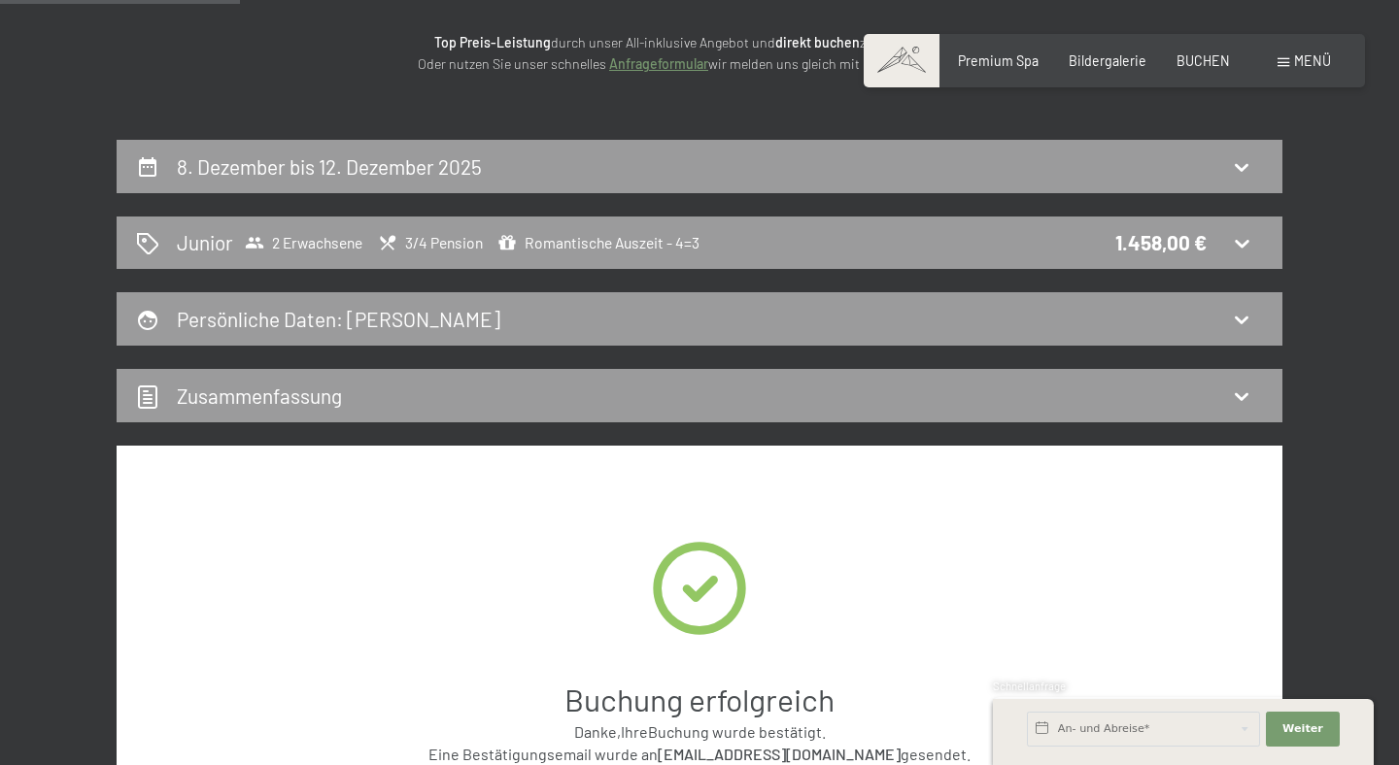
scroll to position [294, 0]
